Goal: Navigation & Orientation: Find specific page/section

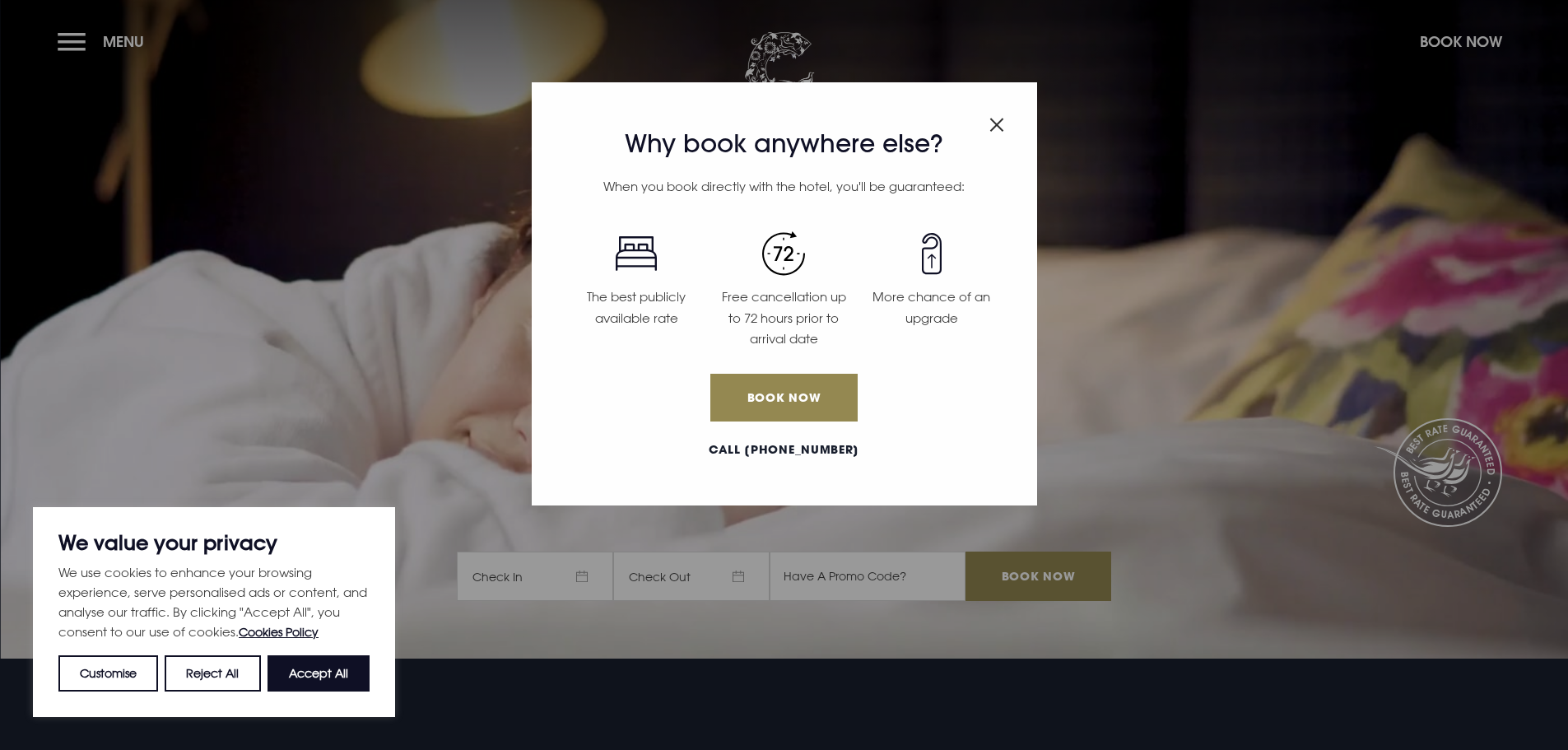
click at [1001, 119] on img "Close modal" at bounding box center [997, 124] width 15 height 14
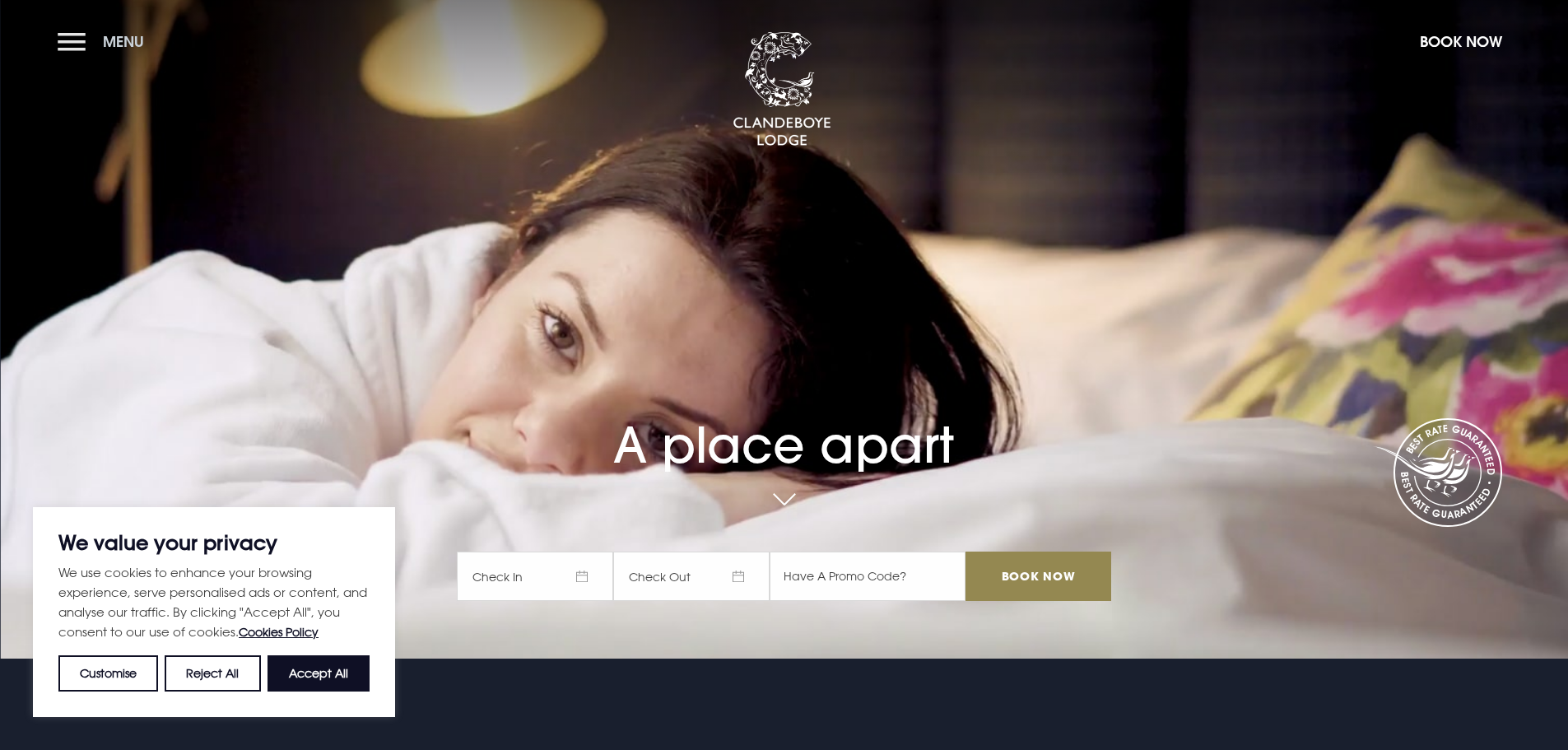
click at [88, 33] on button "Menu" at bounding box center [105, 42] width 94 height 35
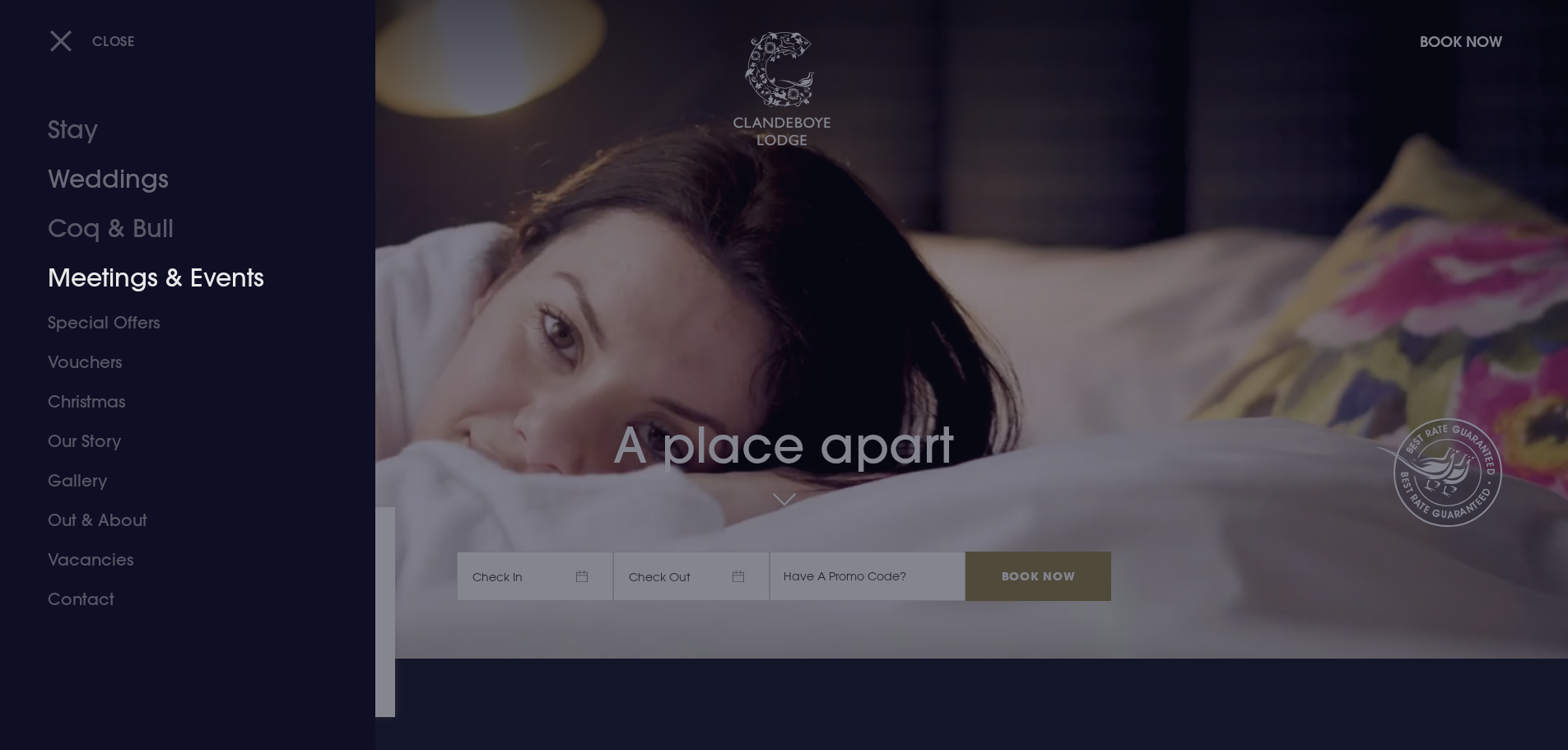
click at [137, 282] on link "Meetings & Events" at bounding box center [178, 278] width 260 height 49
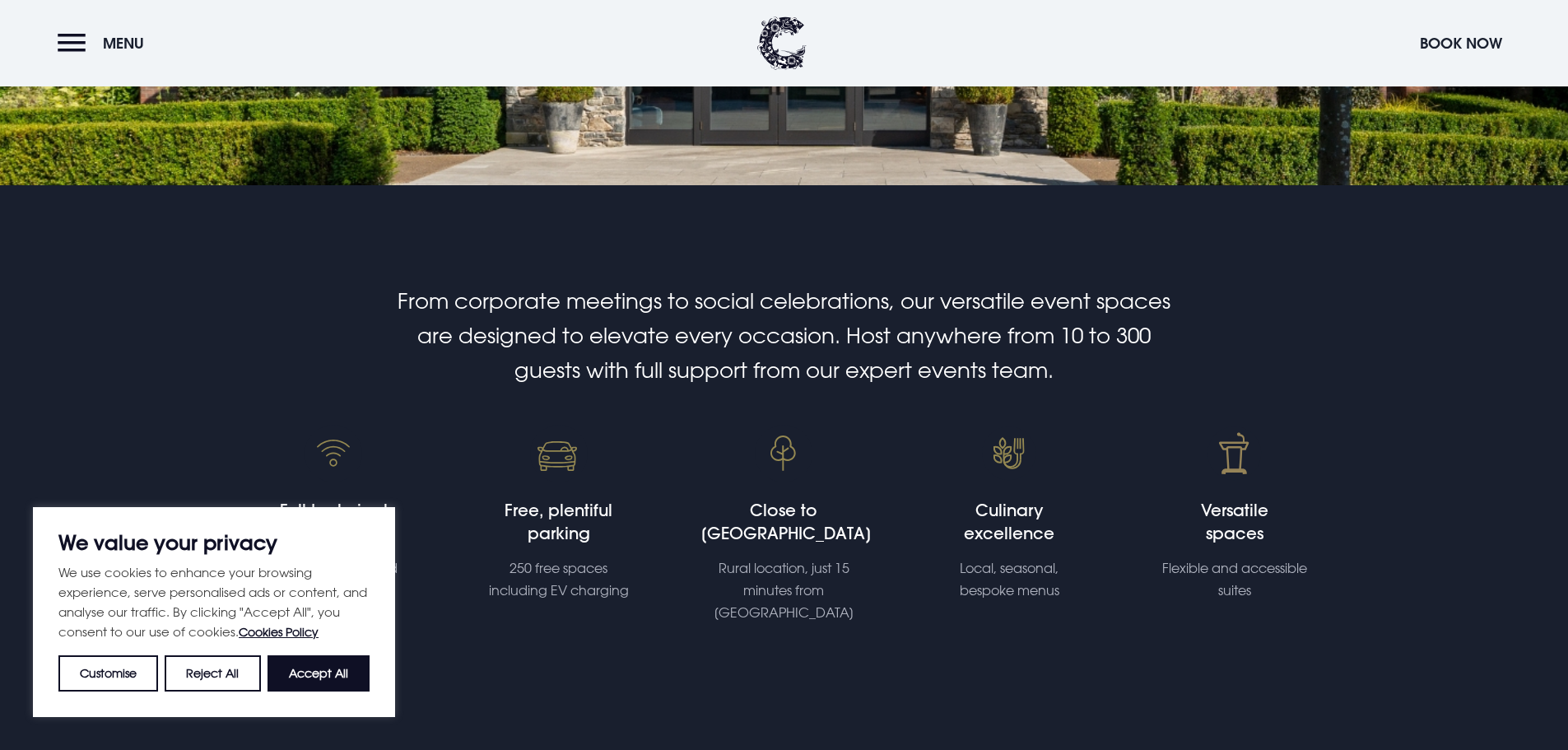
scroll to position [494, 0]
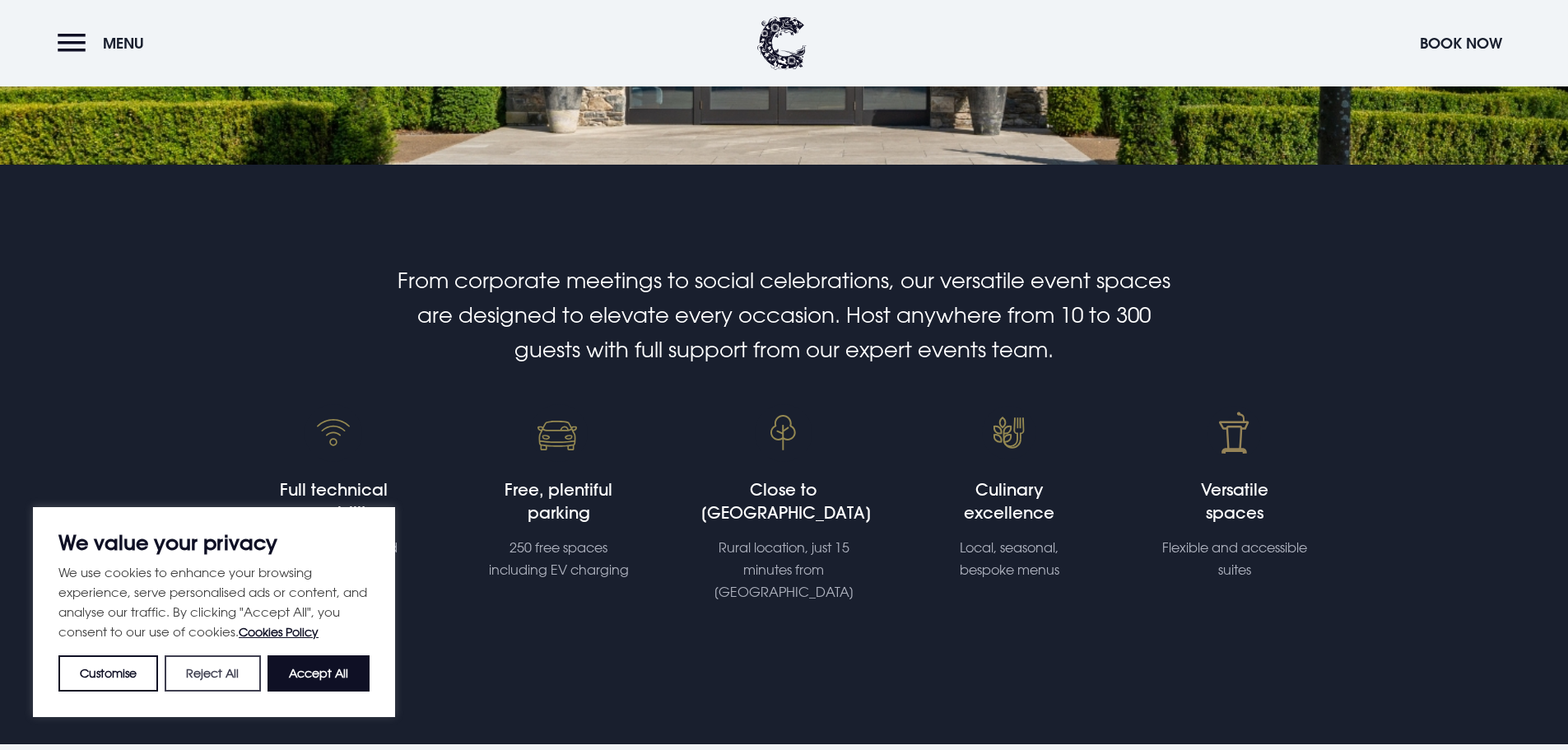
click at [210, 681] on button "Reject All" at bounding box center [212, 672] width 95 height 36
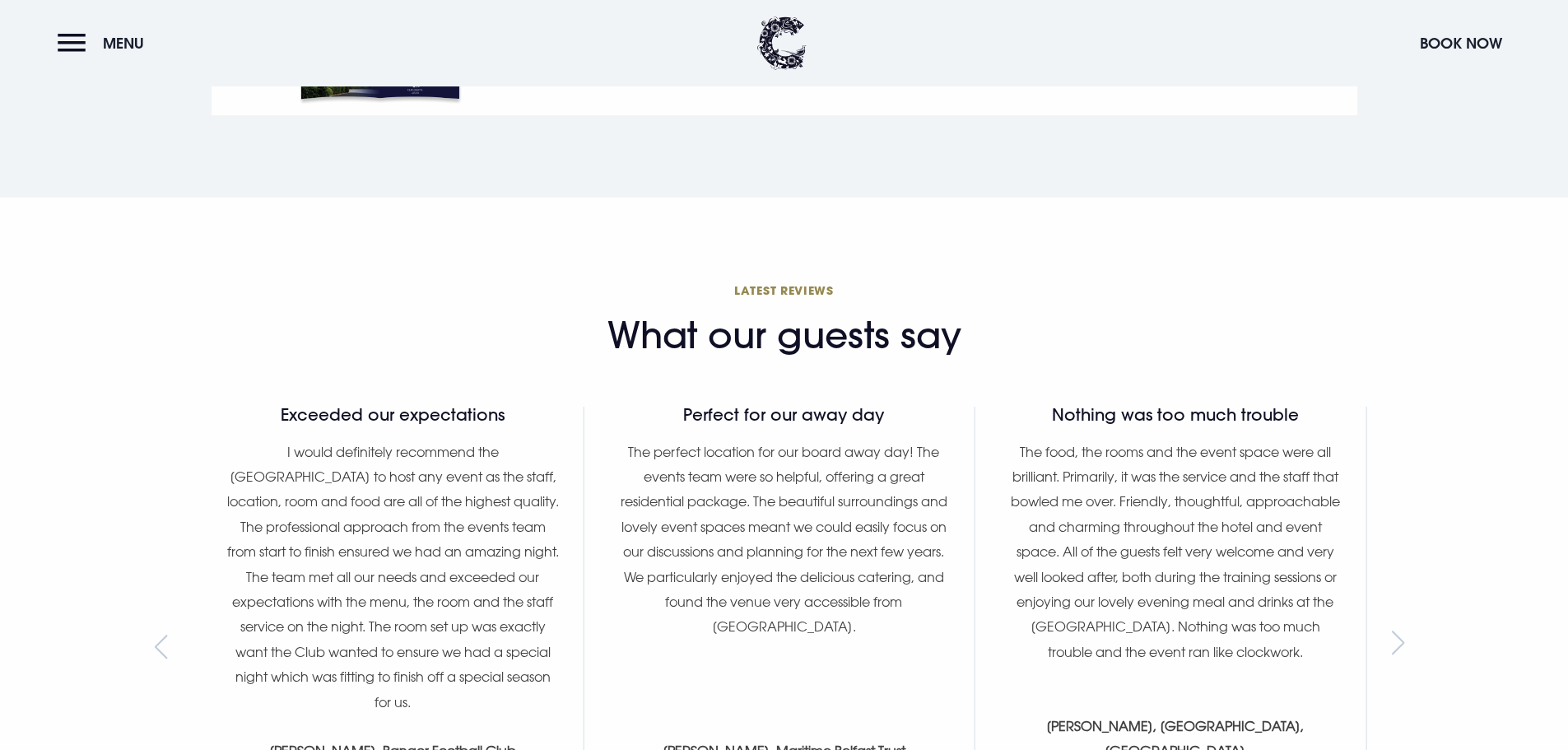
scroll to position [2056, 0]
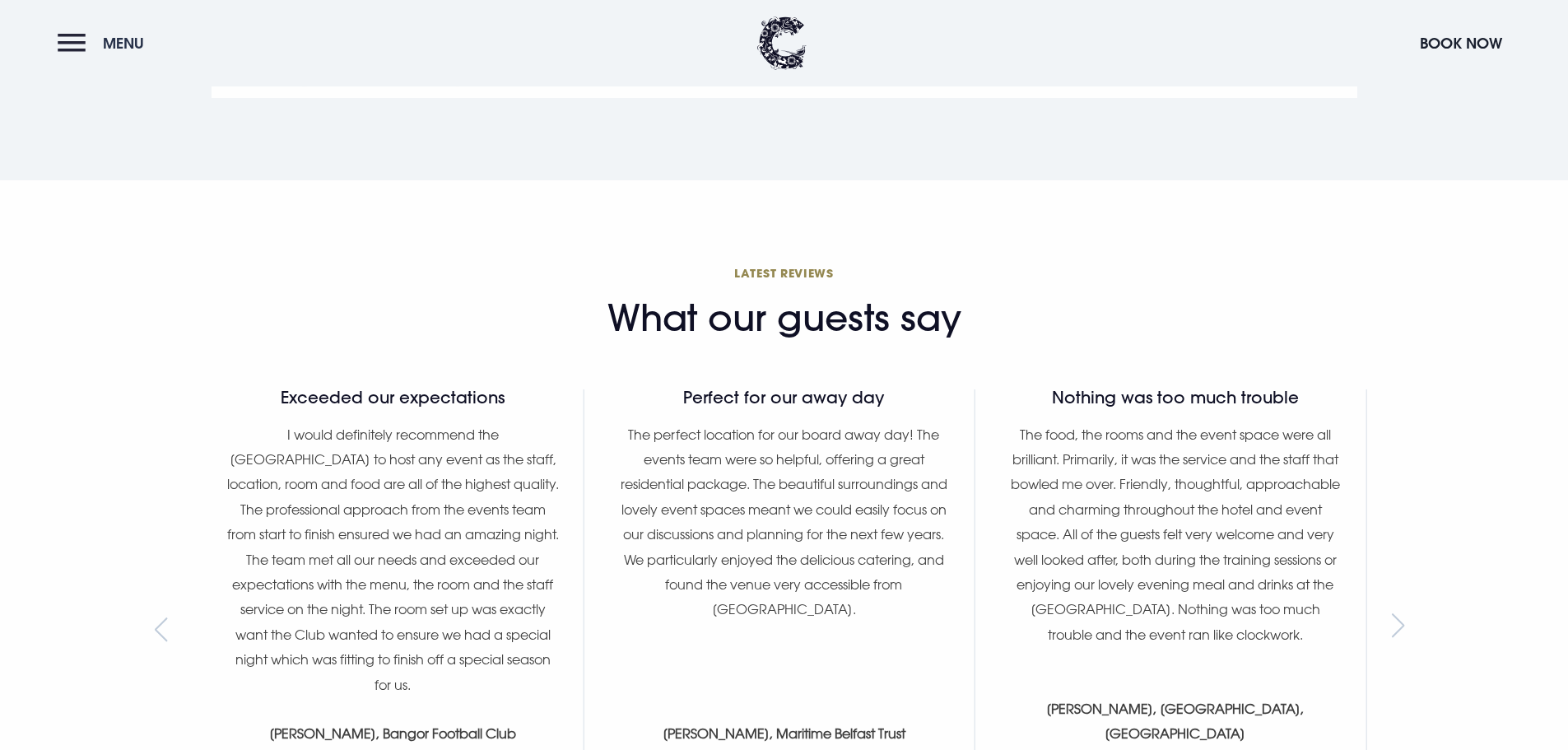
click at [75, 50] on button "Menu" at bounding box center [105, 44] width 94 height 35
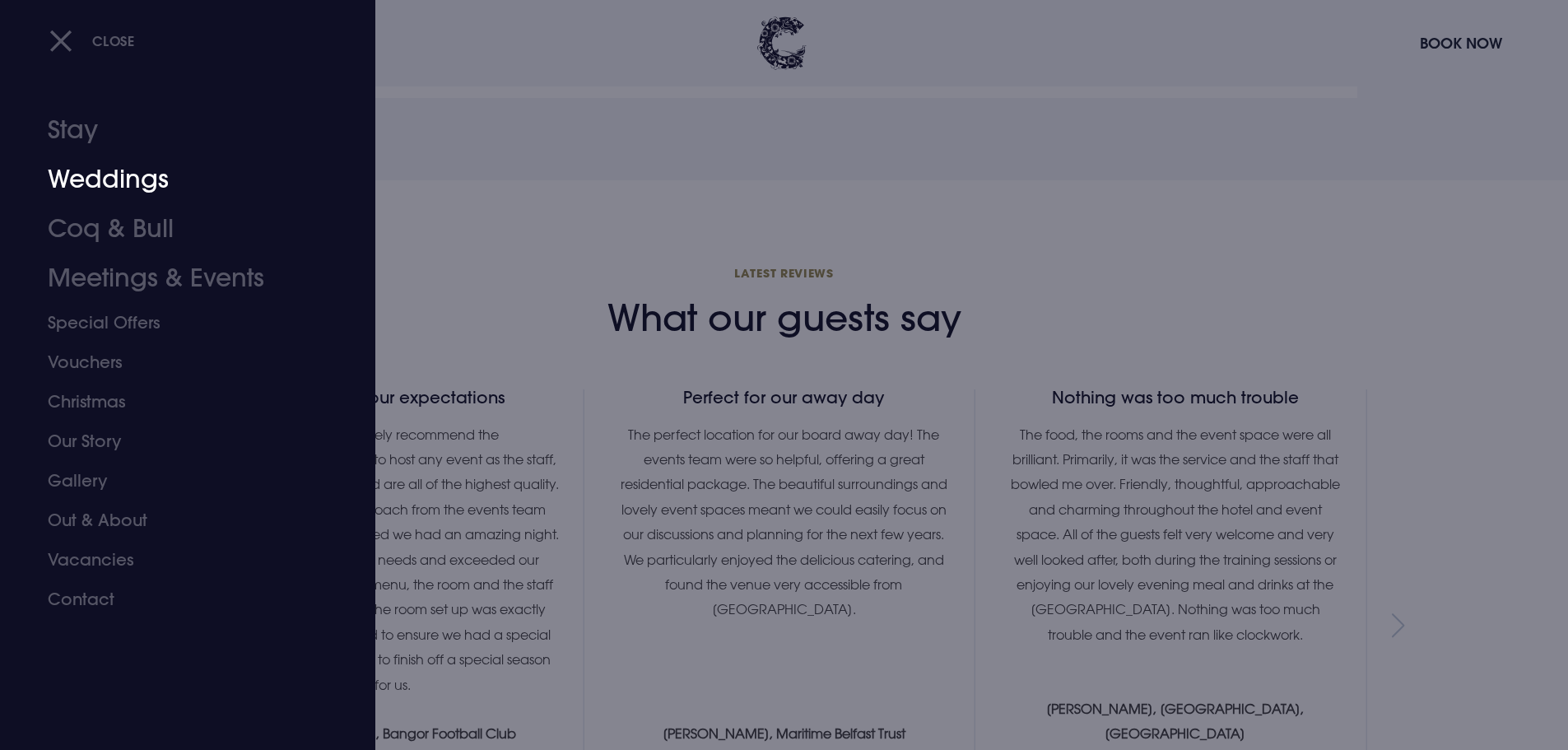
click at [129, 181] on link "Weddings" at bounding box center [178, 179] width 260 height 49
